Goal: Information Seeking & Learning: Learn about a topic

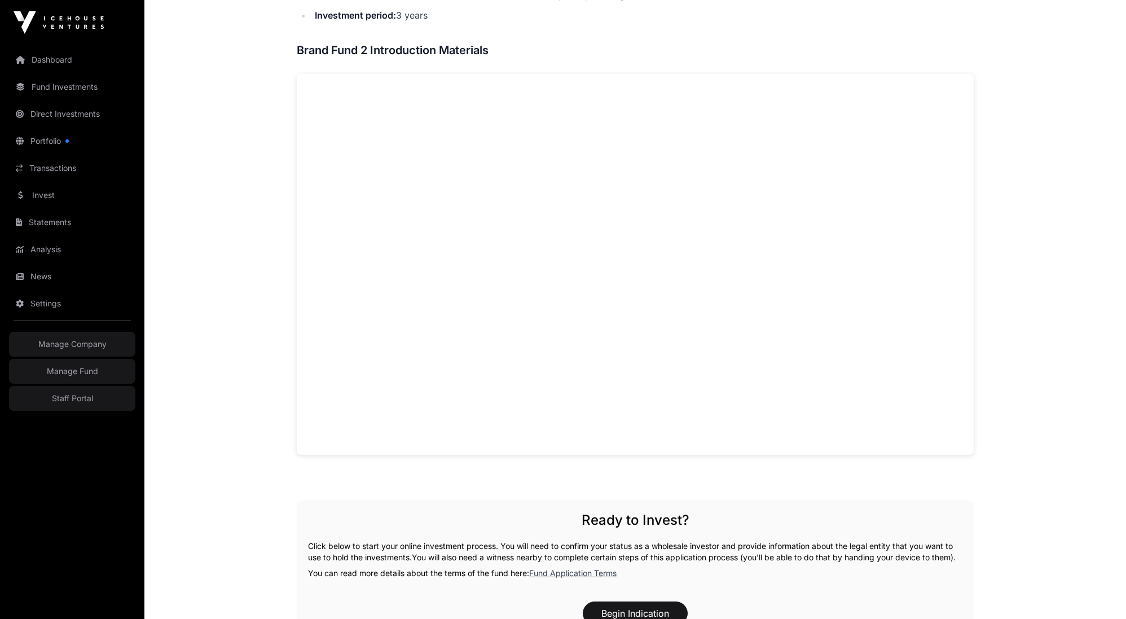
scroll to position [665, 0]
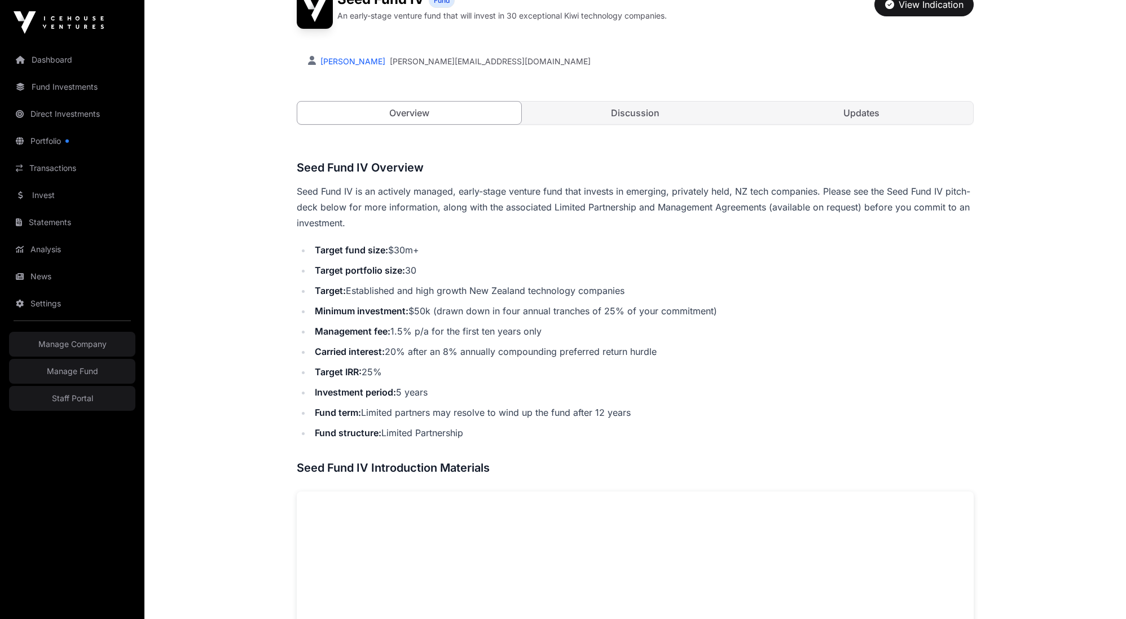
scroll to position [278, 0]
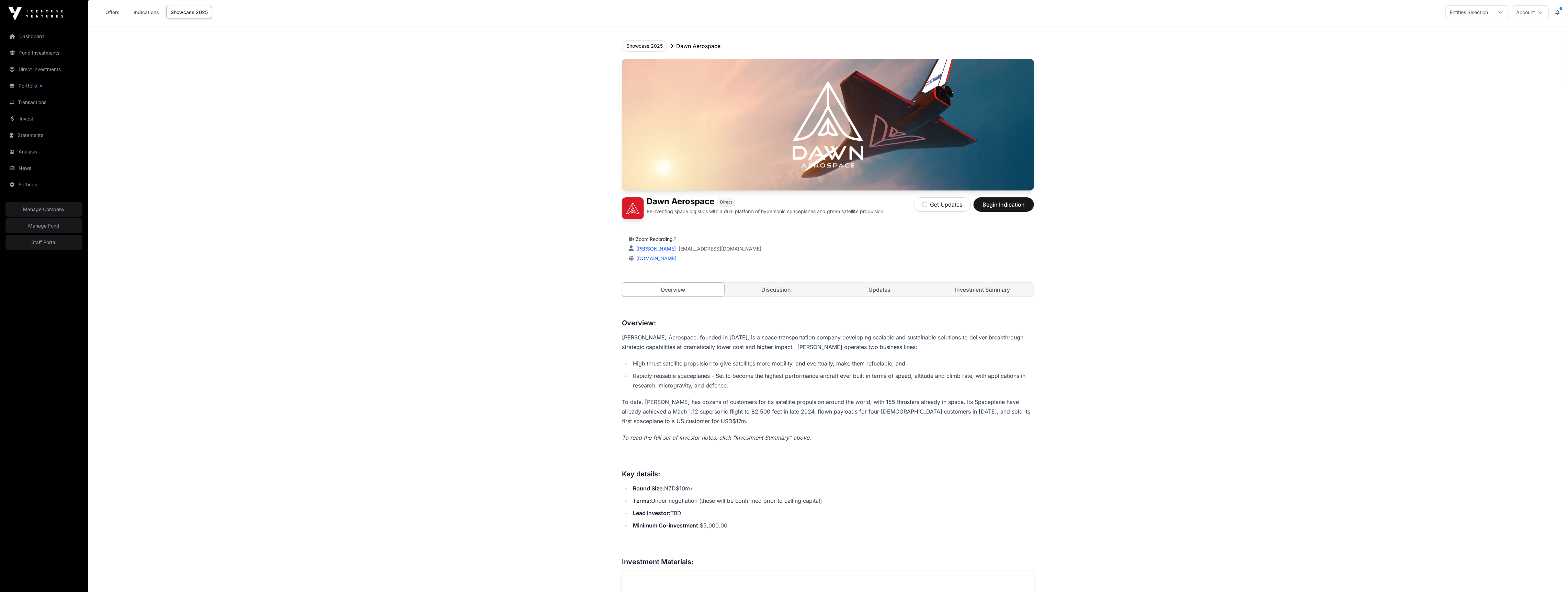
scroll to position [2, 0]
